Goal: Task Accomplishment & Management: Use online tool/utility

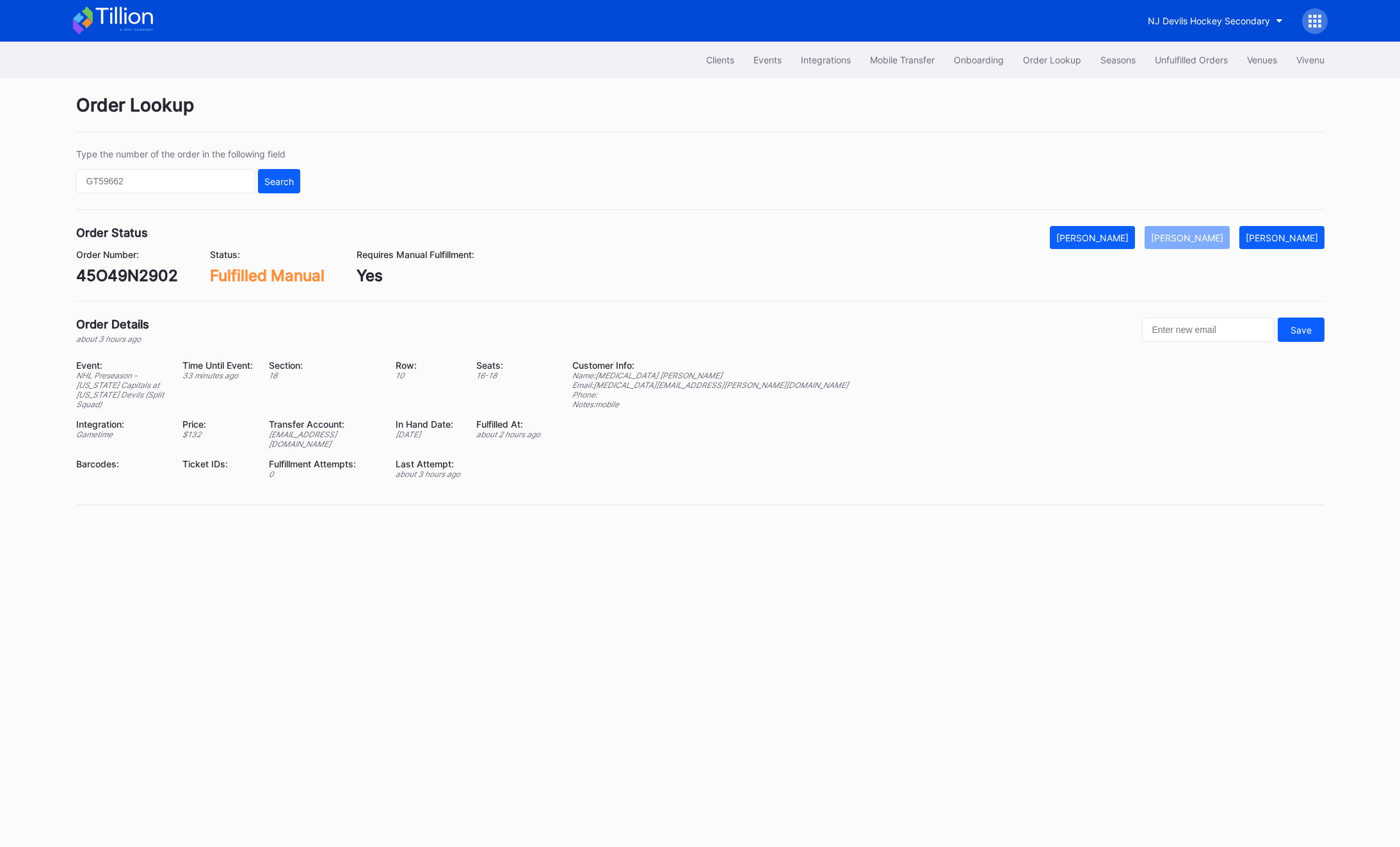
click at [181, 164] on div "Type the number of the order in the following field Search" at bounding box center [188, 171] width 224 height 45
click at [176, 179] on input "text" at bounding box center [165, 181] width 179 height 24
paste input "624811756"
type input "624811756"
click at [299, 180] on button "Search" at bounding box center [279, 181] width 42 height 24
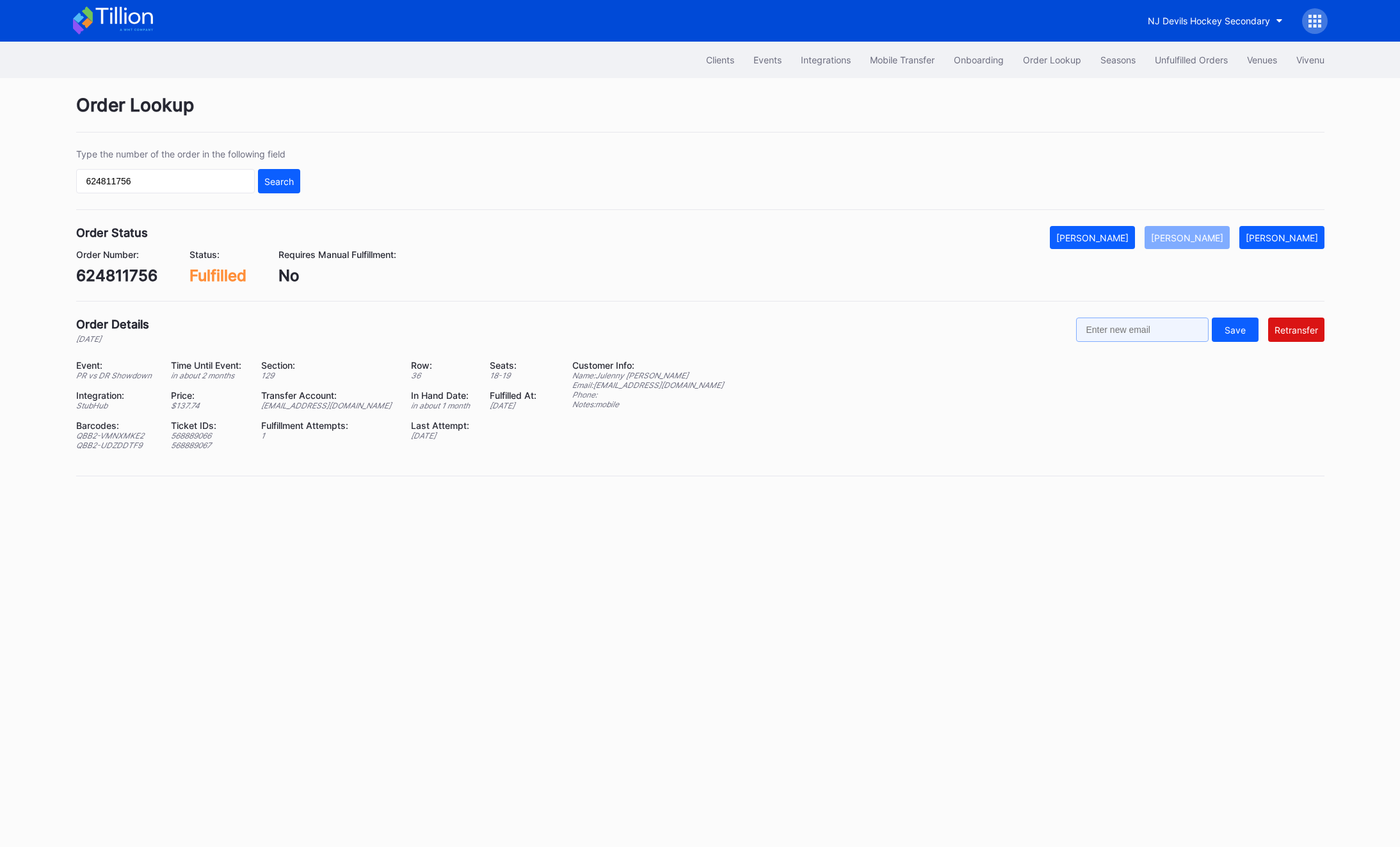
click at [1107, 341] on input "text" at bounding box center [1142, 330] width 132 height 24
paste input "[EMAIL_ADDRESS][DOMAIN_NAME]"
type input "[EMAIL_ADDRESS][DOMAIN_NAME]"
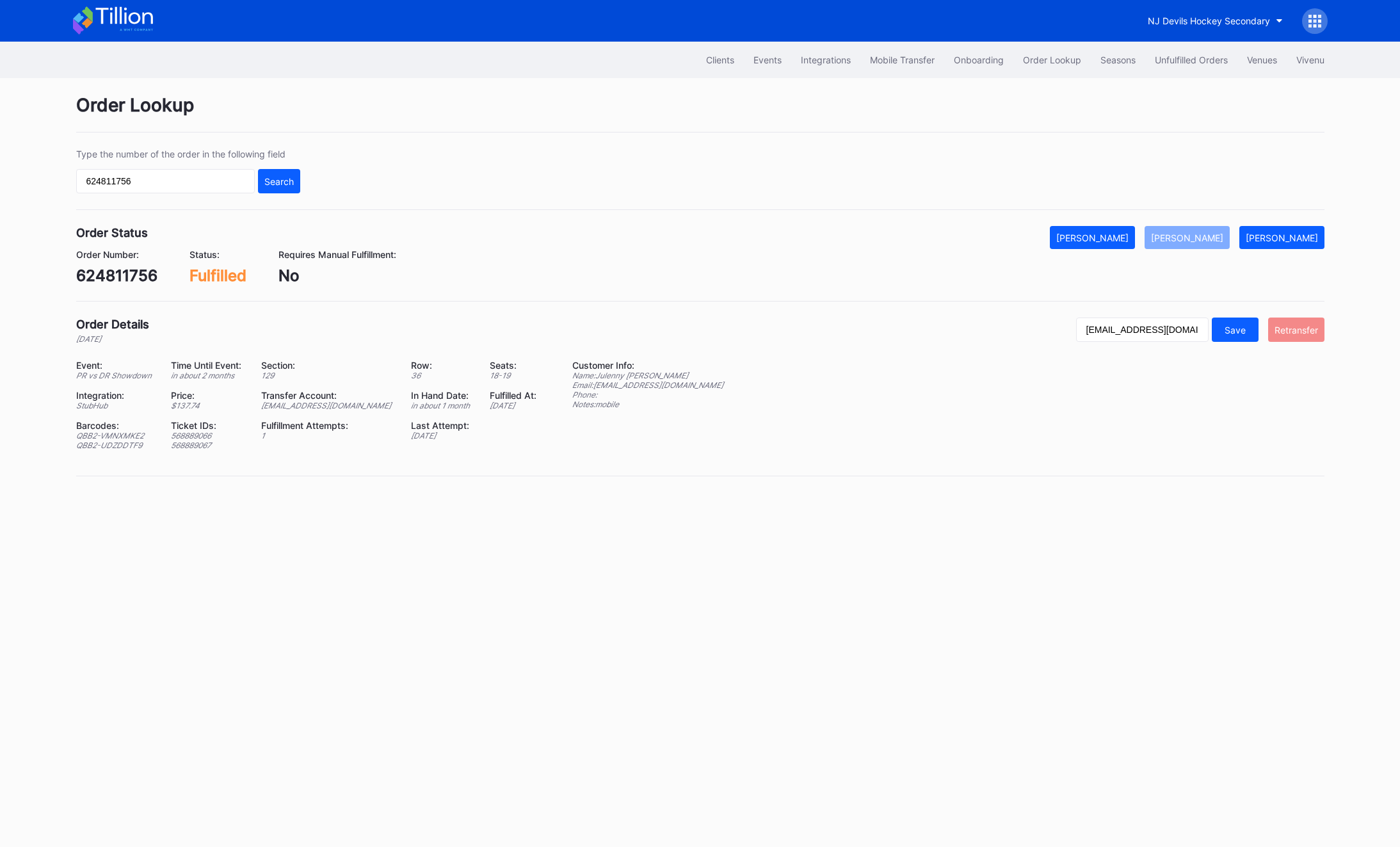
click at [1303, 338] on button "Retransfer" at bounding box center [1296, 330] width 57 height 24
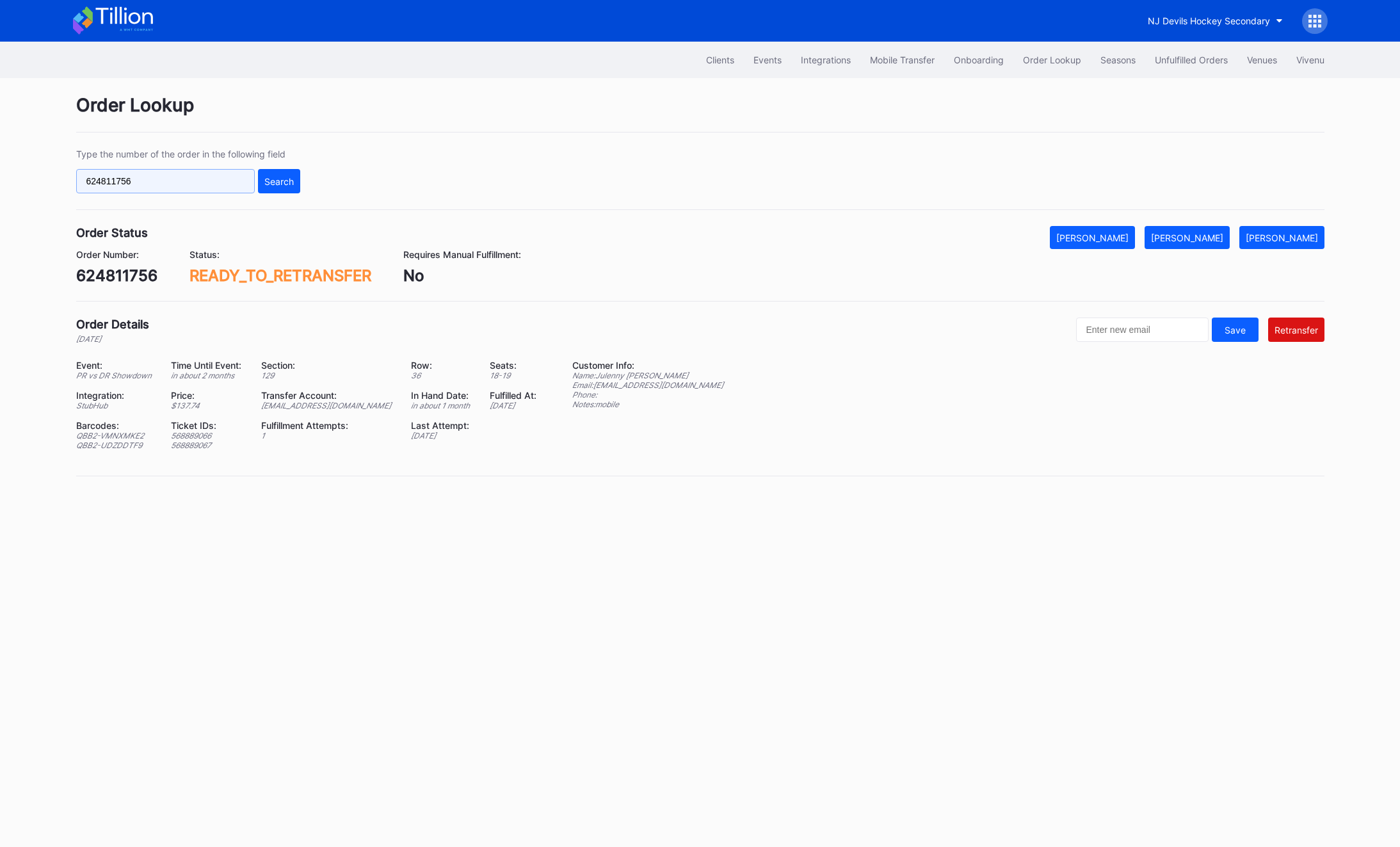
click at [160, 172] on input "624811756" at bounding box center [165, 181] width 179 height 24
paste input "o9wdtklq69e"
type input "o9wdtklq69e"
click at [267, 183] on div "Search" at bounding box center [279, 182] width 30 height 11
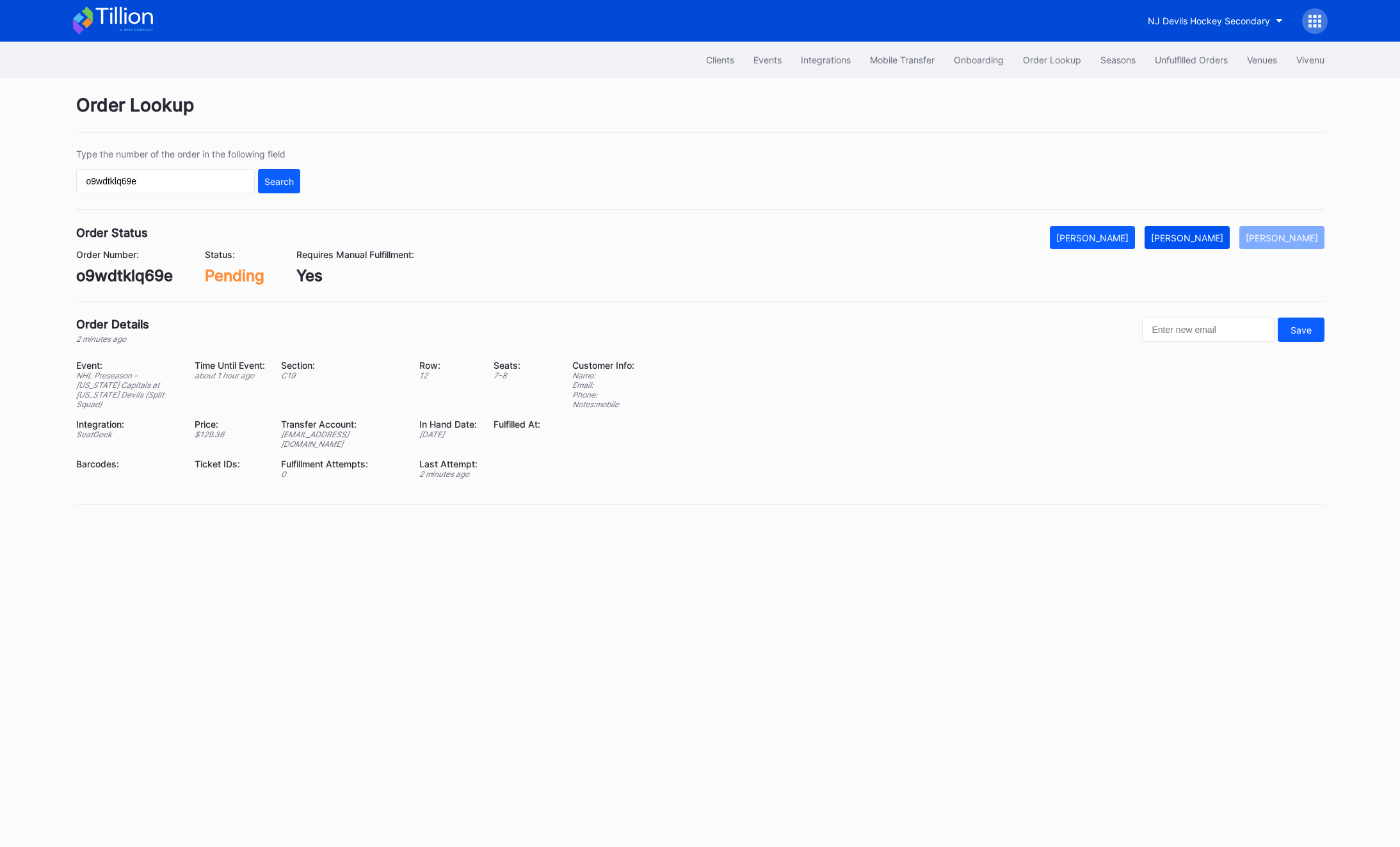
click at [1214, 235] on div "[PERSON_NAME]" at bounding box center [1187, 238] width 73 height 11
click at [1177, 52] on button "Unfulfilled Orders" at bounding box center [1191, 60] width 92 height 24
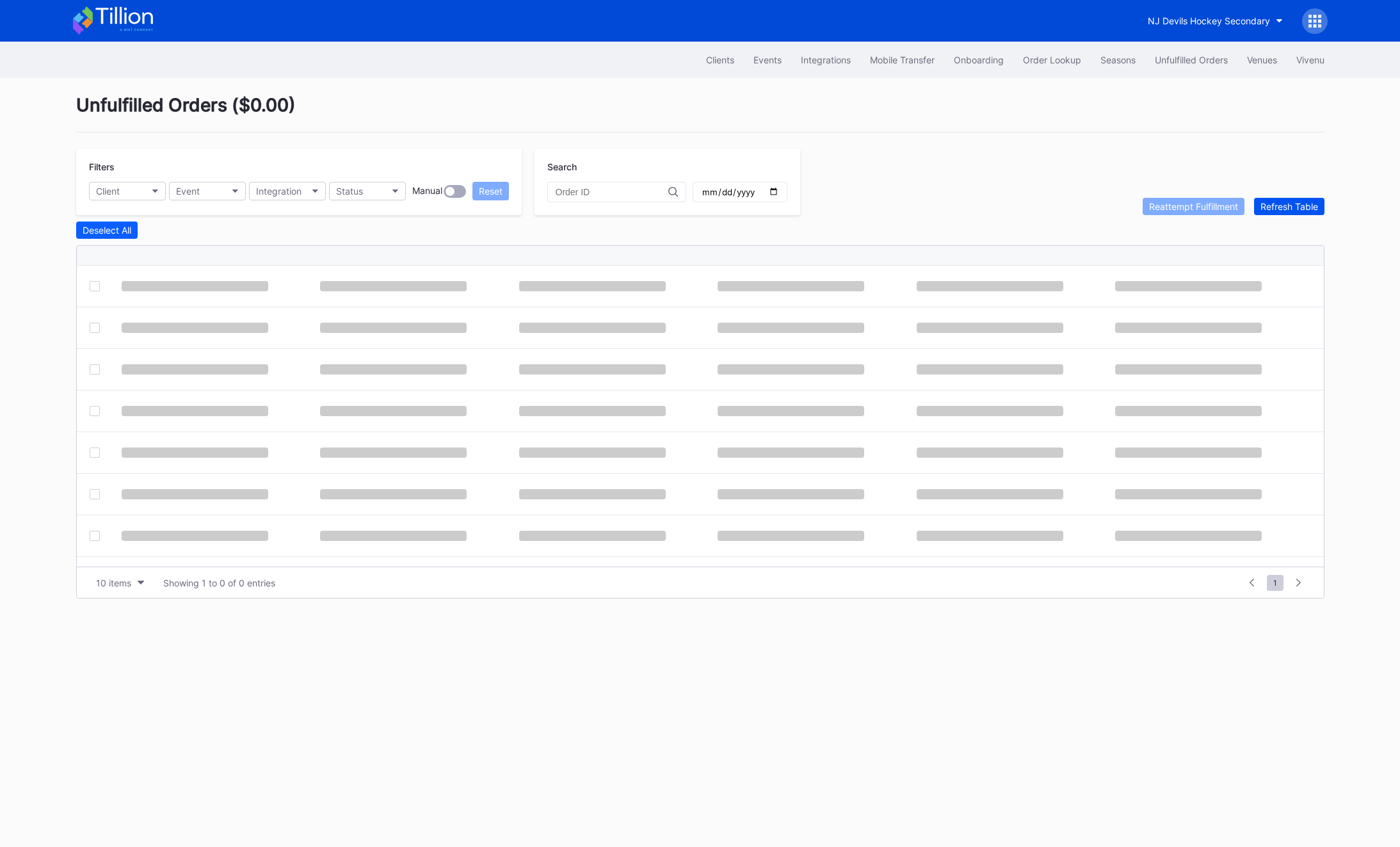
click at [1299, 207] on div "Refresh Table" at bounding box center [1289, 207] width 57 height 11
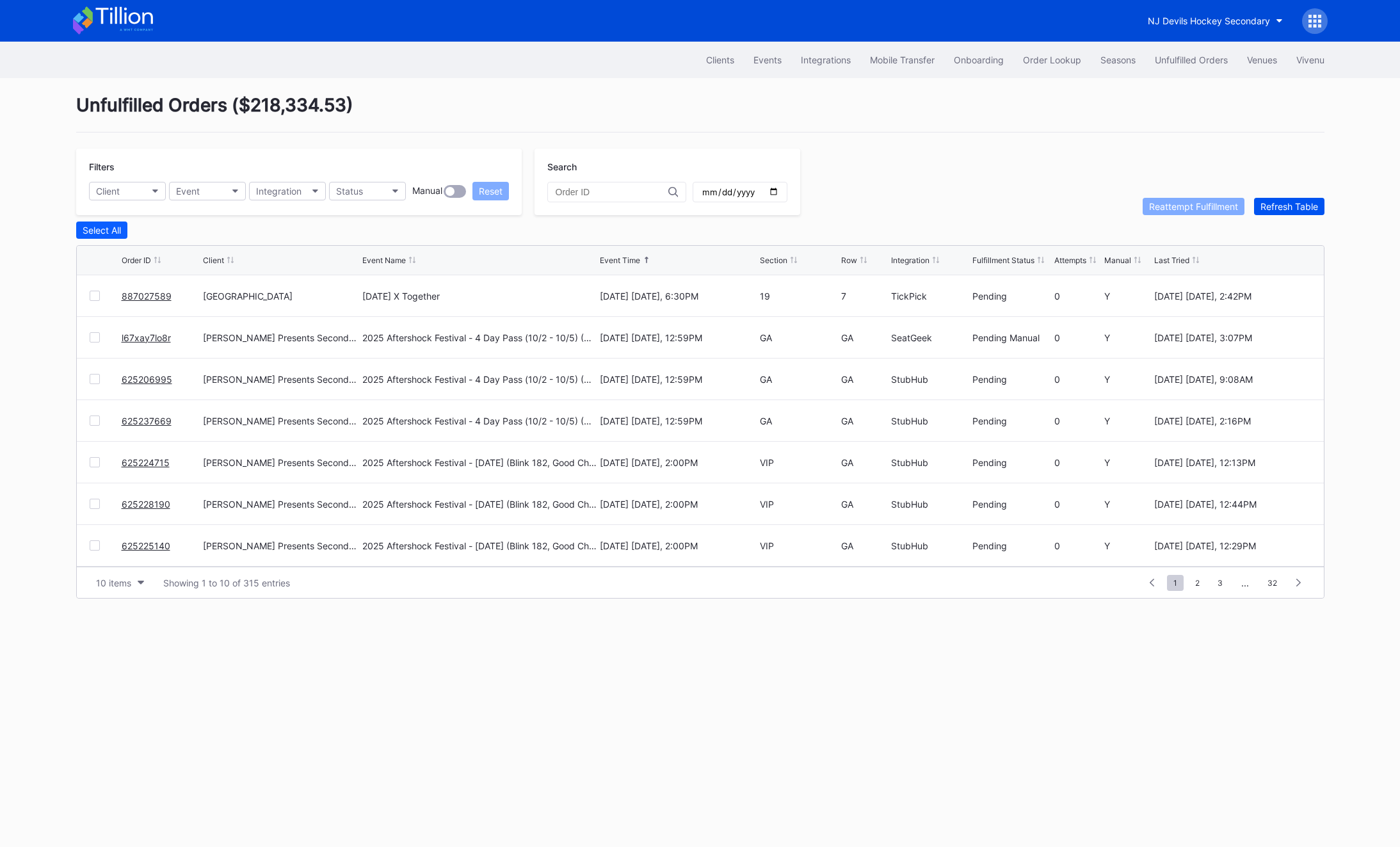
click at [1299, 207] on div "Refresh Table" at bounding box center [1289, 207] width 57 height 11
